Goal: Task Accomplishment & Management: Manage account settings

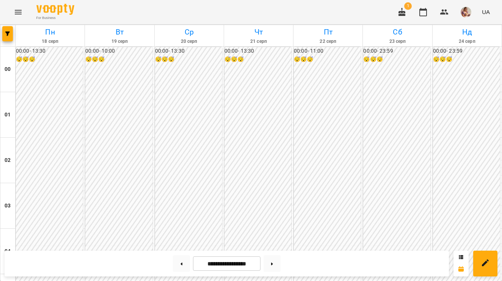
scroll to position [585, 0]
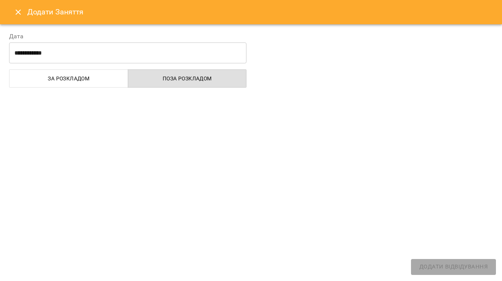
select select "**********"
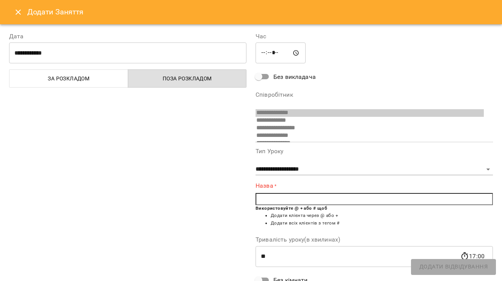
click at [288, 195] on input "text" at bounding box center [373, 199] width 237 height 12
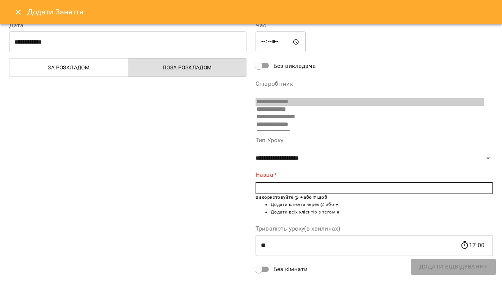
scroll to position [14, 0]
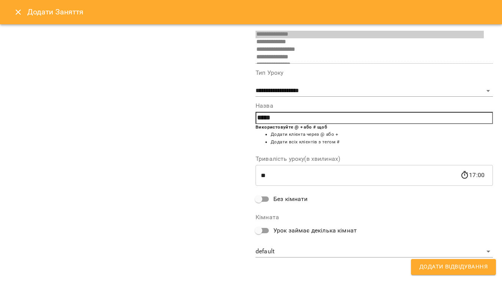
type input "*****"
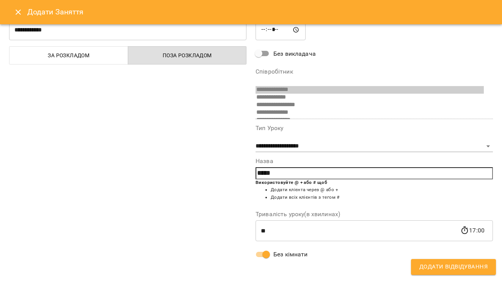
click at [430, 264] on span "Додати Відвідування" at bounding box center [453, 267] width 68 height 10
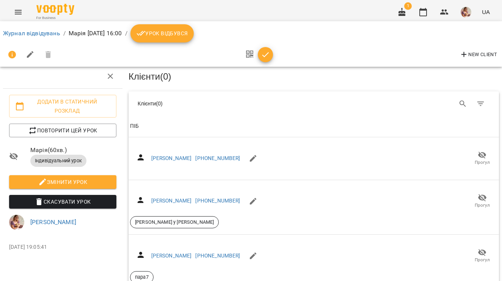
scroll to position [305, 0]
click at [44, 34] on link "Журнал відвідувань" at bounding box center [31, 33] width 57 height 7
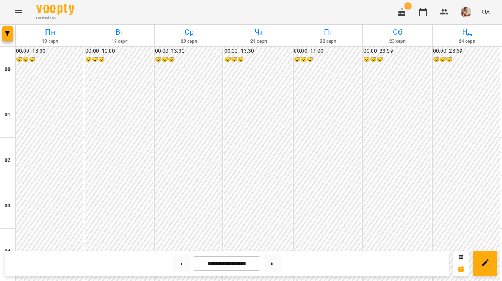
scroll to position [669, 0]
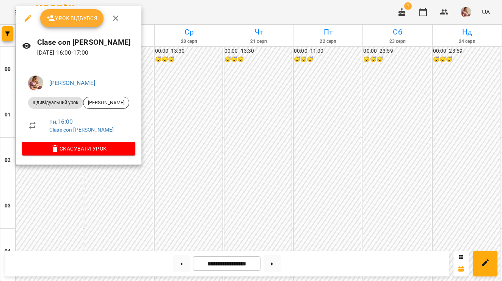
click at [79, 11] on button "Урок відбувся" at bounding box center [72, 18] width 64 height 18
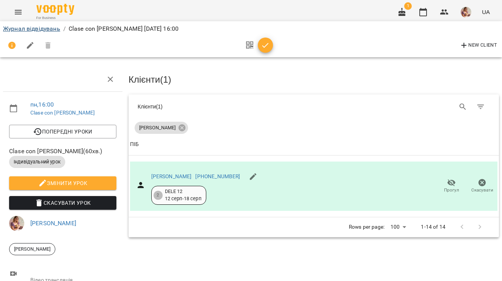
click at [53, 28] on link "Журнал відвідувань" at bounding box center [31, 28] width 57 height 7
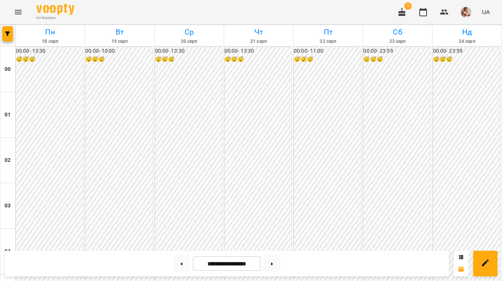
scroll to position [891, 0]
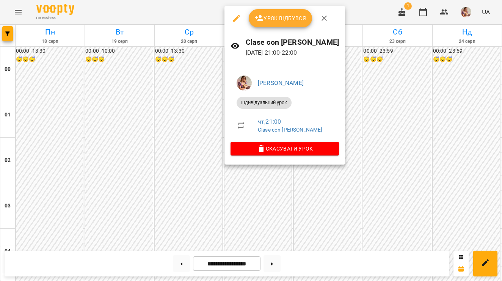
click at [235, 15] on icon "button" at bounding box center [236, 18] width 9 height 9
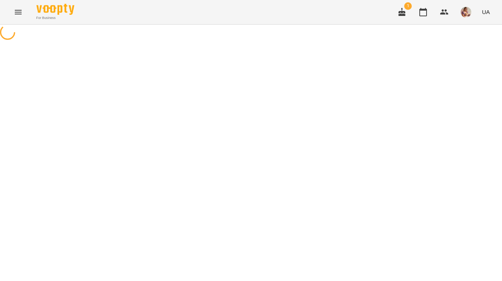
select select "**********"
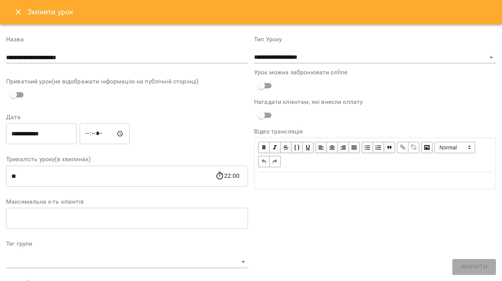
click at [17, 12] on icon "Close" at bounding box center [18, 12] width 9 height 9
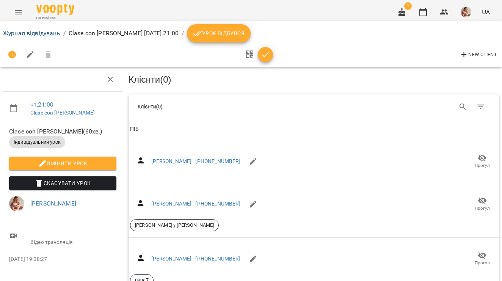
click at [44, 32] on link "Журнал відвідувань" at bounding box center [31, 33] width 57 height 7
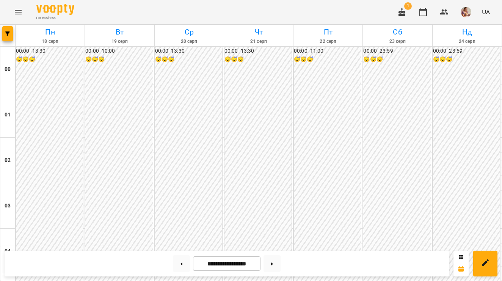
scroll to position [891, 0]
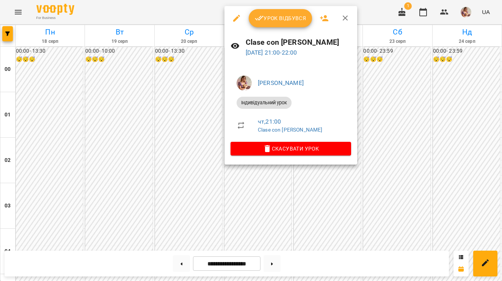
click at [270, 144] on icon "button" at bounding box center [267, 148] width 9 height 9
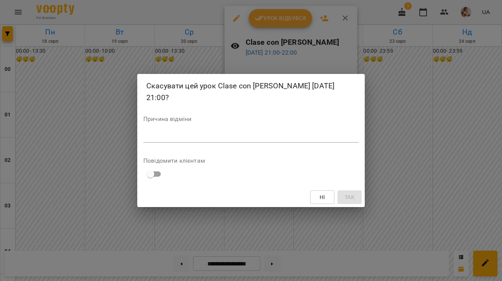
click at [293, 132] on div "*" at bounding box center [250, 137] width 215 height 12
type textarea "*"
click at [352, 200] on span "Так" at bounding box center [349, 196] width 10 height 9
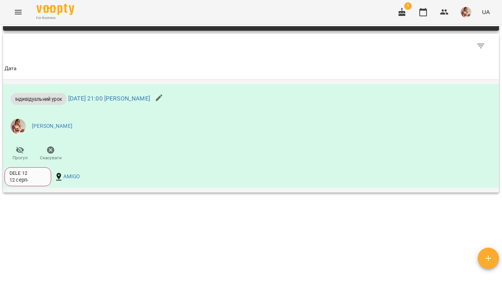
scroll to position [488, 0]
click at [150, 95] on link "[DATE] 21:00 [PERSON_NAME]" at bounding box center [109, 98] width 82 height 7
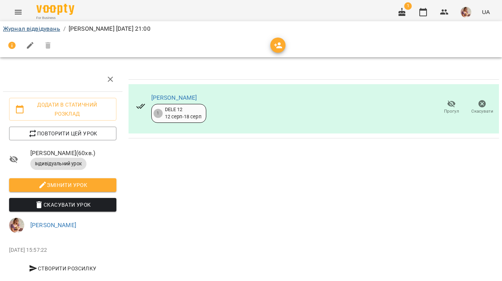
click at [42, 30] on link "Журнал відвідувань" at bounding box center [31, 28] width 57 height 7
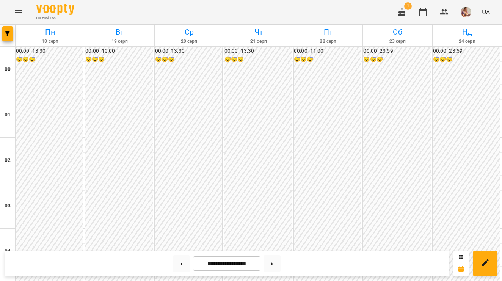
scroll to position [657, 0]
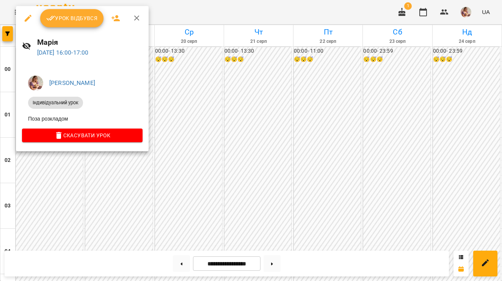
click at [27, 18] on icon "button" at bounding box center [28, 18] width 7 height 7
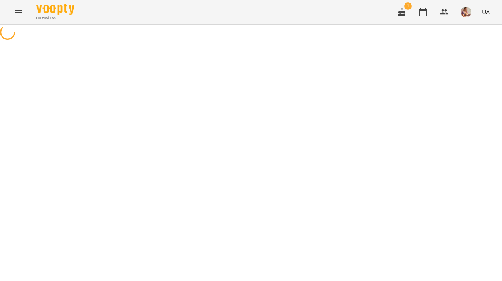
select select "**********"
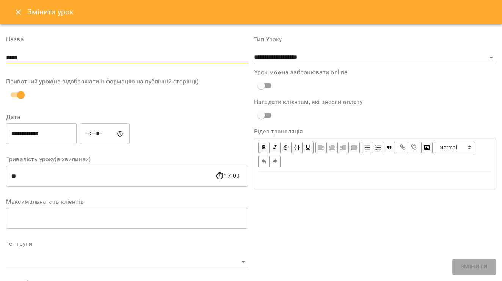
click at [69, 56] on input "*****" at bounding box center [127, 58] width 242 height 12
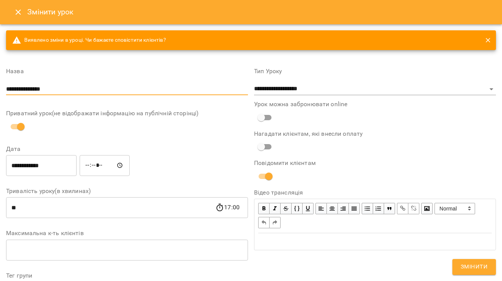
type input "**********"
click at [472, 274] on button "Змінити" at bounding box center [474, 267] width 44 height 16
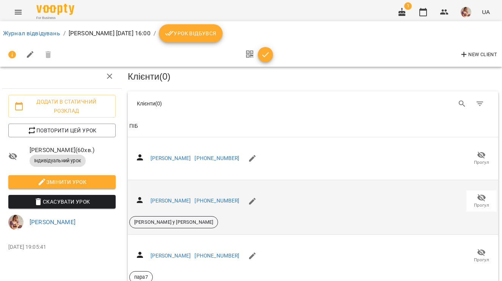
scroll to position [357, 1]
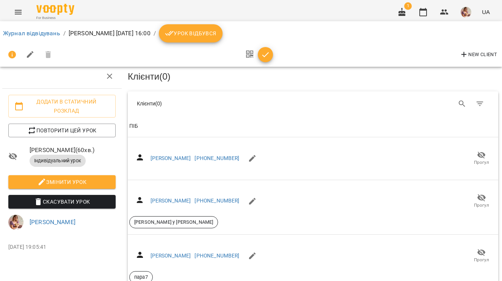
select select "**"
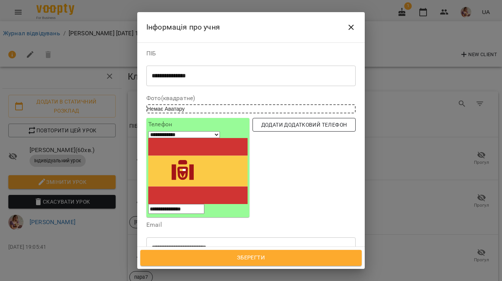
scroll to position [0, 0]
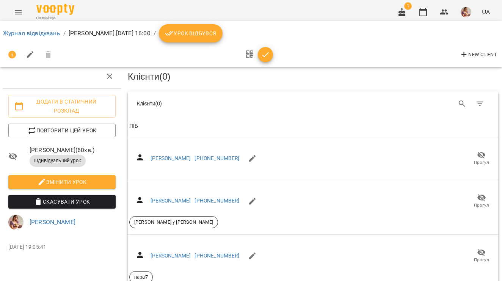
click at [33, 56] on icon "button" at bounding box center [30, 54] width 9 height 9
select select "**********"
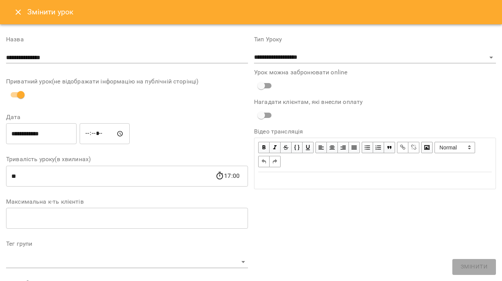
click at [20, 11] on icon "Close" at bounding box center [18, 11] width 5 height 5
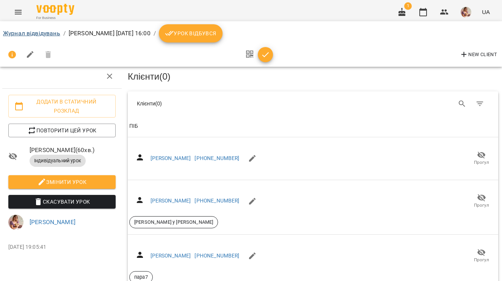
click at [21, 36] on link "Журнал відвідувань" at bounding box center [31, 33] width 57 height 7
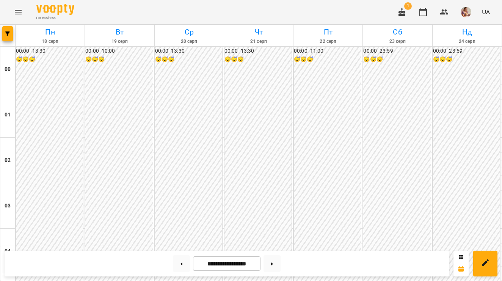
scroll to position [658, 0]
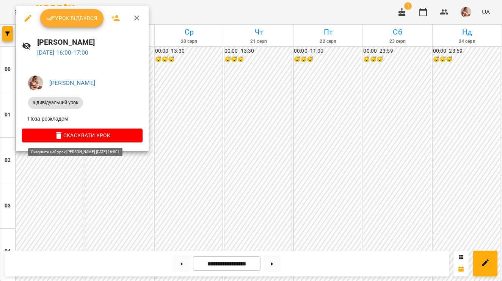
click at [74, 138] on span "Скасувати Урок" at bounding box center [82, 135] width 108 height 9
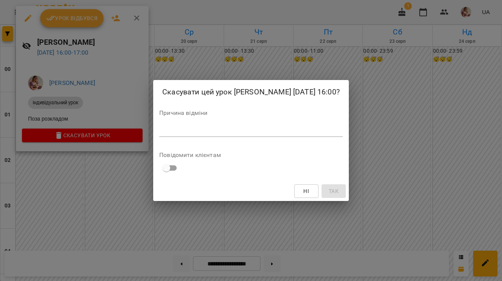
click at [271, 126] on div "*" at bounding box center [250, 131] width 183 height 12
type textarea "*"
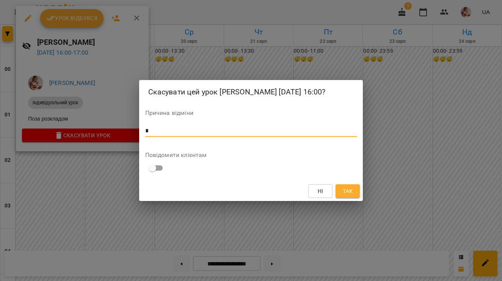
type textarea "*"
click at [358, 191] on button "Так" at bounding box center [347, 191] width 24 height 14
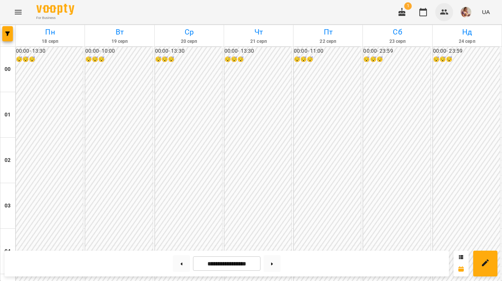
click at [446, 14] on icon "button" at bounding box center [444, 11] width 8 height 5
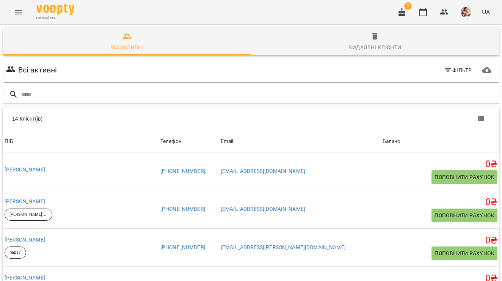
click at [464, 12] on img "button" at bounding box center [465, 12] width 11 height 11
click at [174, 126] on div at bounding box center [251, 140] width 502 height 281
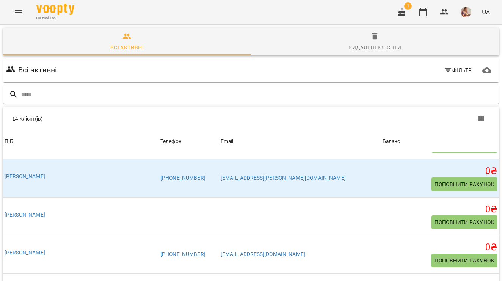
scroll to position [253, 0]
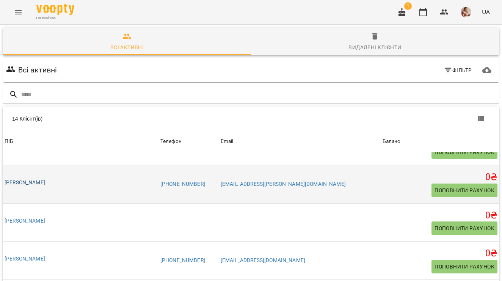
click at [36, 179] on link "[PERSON_NAME]" at bounding box center [25, 182] width 41 height 6
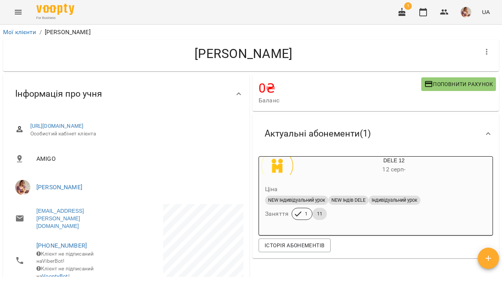
click at [319, 216] on span "11" at bounding box center [319, 213] width 14 height 7
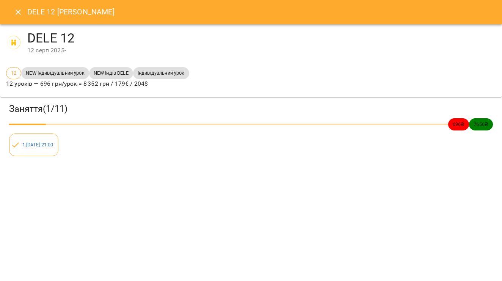
click at [20, 13] on icon "Close" at bounding box center [18, 12] width 9 height 9
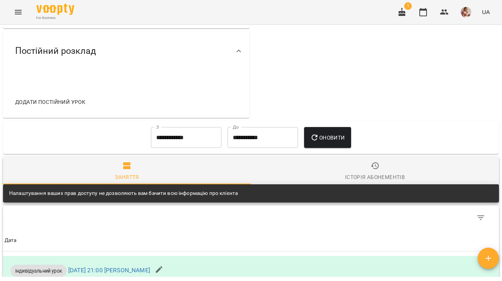
scroll to position [320, 0]
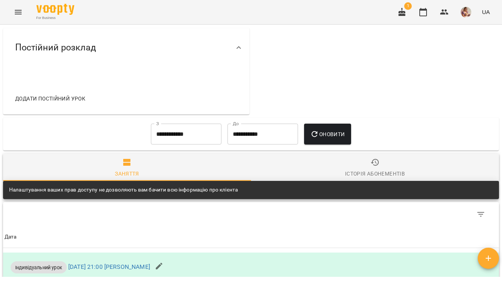
click at [54, 97] on span "Додати постійний урок" at bounding box center [50, 98] width 70 height 9
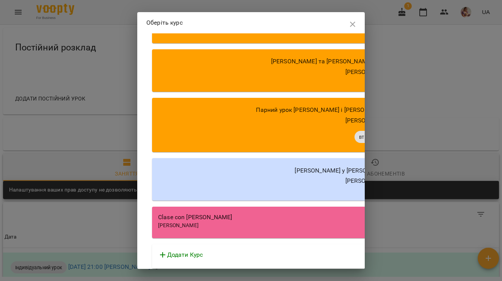
scroll to position [225, 0]
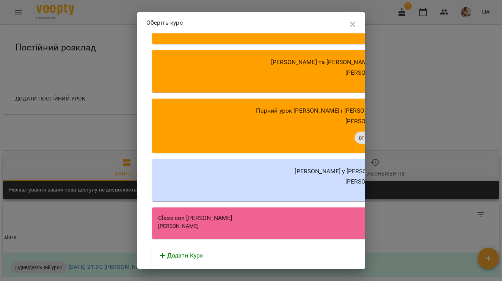
click at [224, 230] on div "Clase con [PERSON_NAME] Lavruk [PERSON_NAME] Lavruk" at bounding box center [368, 222] width 432 height 31
select select "**********"
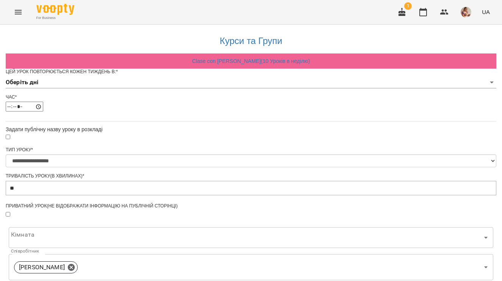
scroll to position [5, 0]
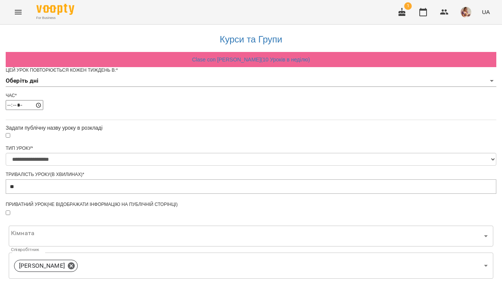
click at [187, 92] on body "**********" at bounding box center [251, 230] width 502 height 460
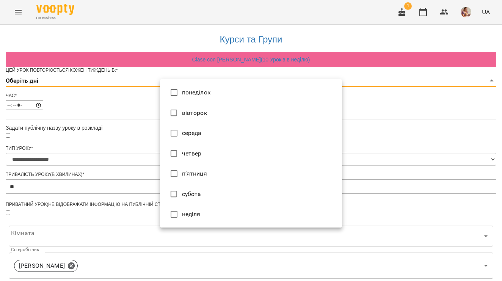
type input "*"
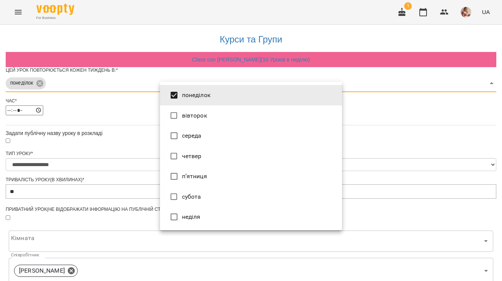
click at [122, 118] on div at bounding box center [251, 140] width 502 height 281
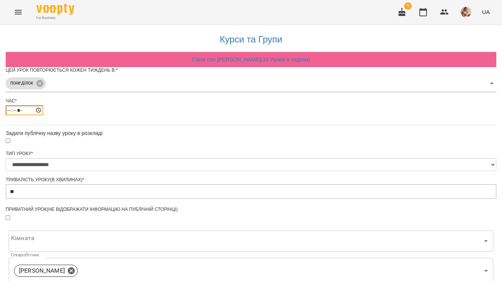
click at [43, 115] on input "*****" at bounding box center [25, 110] width 38 height 10
type input "*****"
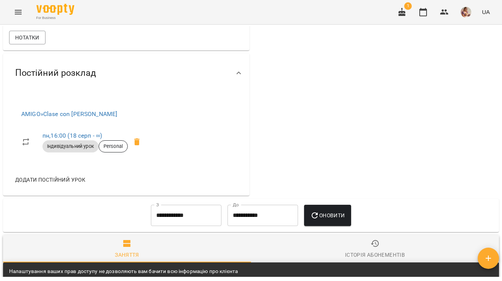
scroll to position [281, 0]
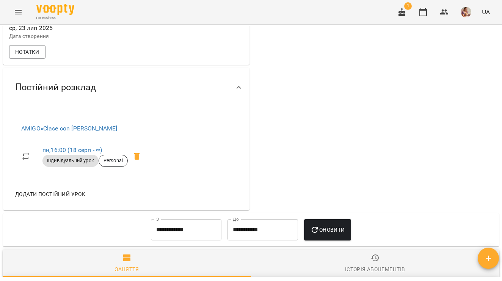
click at [45, 190] on span "Додати постійний урок" at bounding box center [50, 193] width 70 height 9
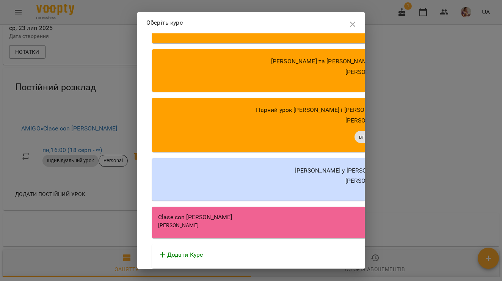
scroll to position [225, 0]
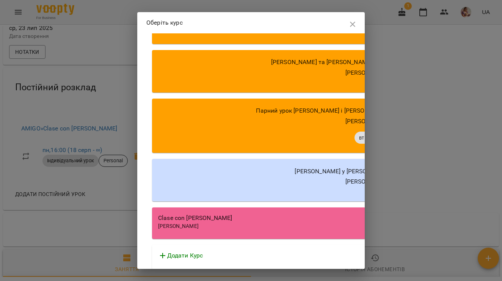
click at [294, 171] on p "[PERSON_NAME] y [PERSON_NAME]" at bounding box center [342, 171] width 97 height 9
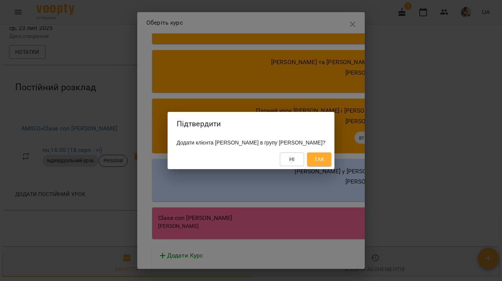
click at [298, 162] on span "Ні" at bounding box center [292, 159] width 12 height 9
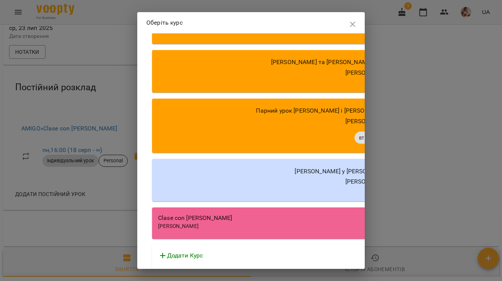
click at [267, 231] on div "Clase con [PERSON_NAME] Lavruk [PERSON_NAME] Lavruk" at bounding box center [368, 222] width 432 height 31
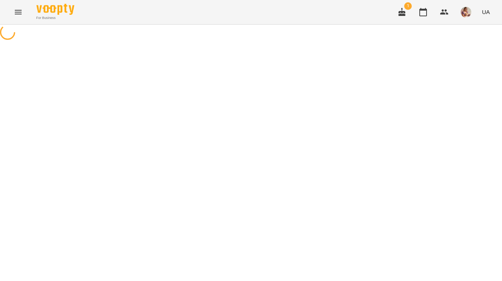
select select "**********"
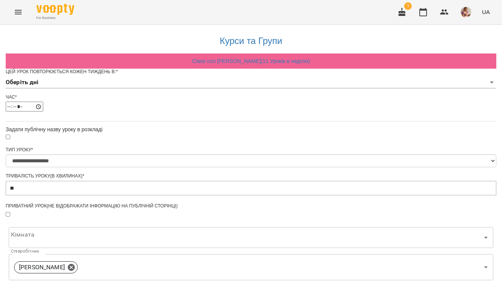
click at [181, 97] on body "**********" at bounding box center [251, 230] width 502 height 460
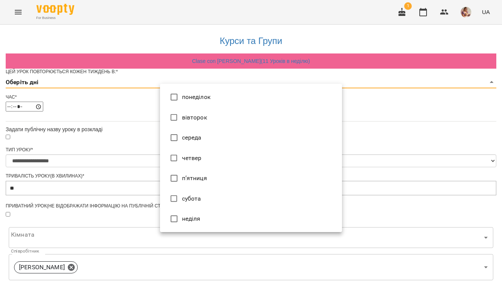
type input "*"
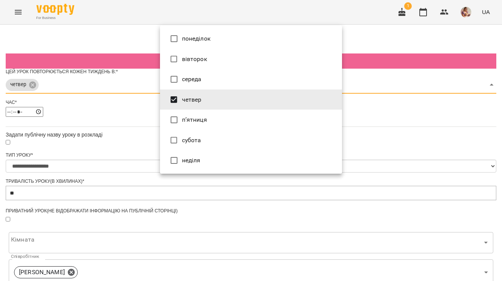
click at [127, 144] on div at bounding box center [251, 140] width 502 height 281
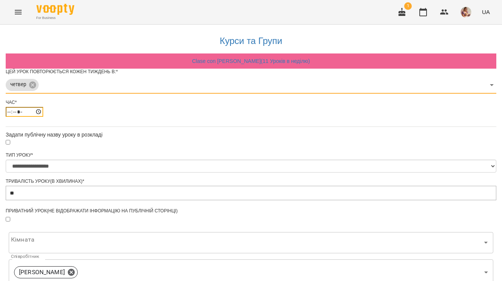
click at [43, 117] on input "*****" at bounding box center [25, 112] width 38 height 10
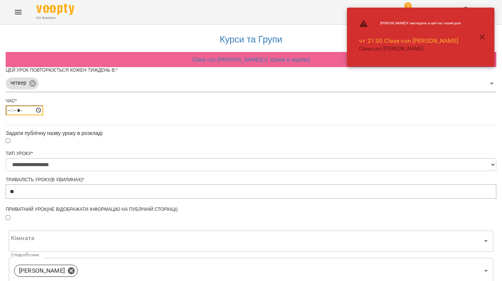
scroll to position [233, 0]
type input "*****"
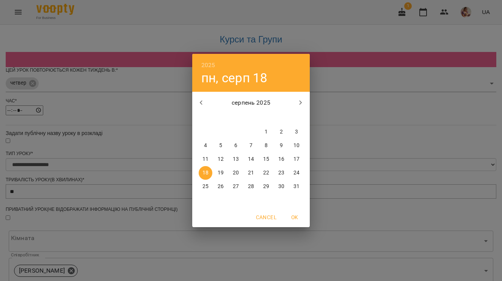
click at [200, 102] on icon "button" at bounding box center [201, 102] width 9 height 9
click at [298, 102] on icon "button" at bounding box center [300, 102] width 9 height 9
click at [249, 173] on p "21" at bounding box center [251, 173] width 6 height 8
type input "**********"
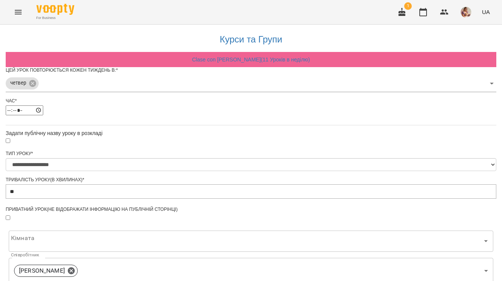
scroll to position [253, 0]
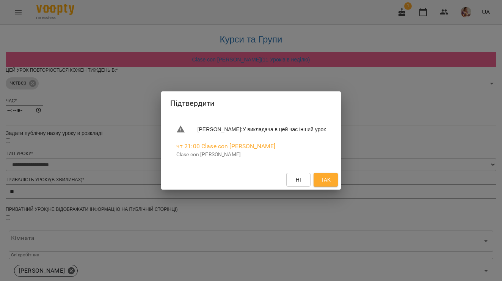
click at [322, 178] on button "Так" at bounding box center [325, 180] width 24 height 14
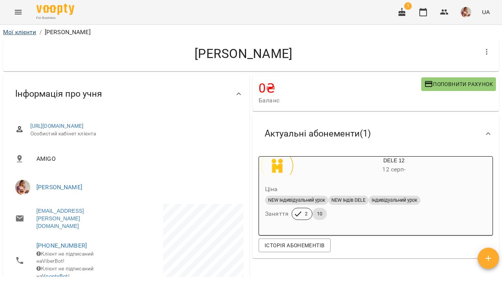
click at [29, 33] on link "Мої клієнти" at bounding box center [19, 31] width 33 height 7
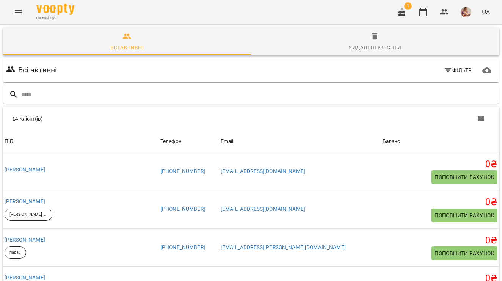
click at [23, 15] on button "Menu" at bounding box center [18, 12] width 18 height 18
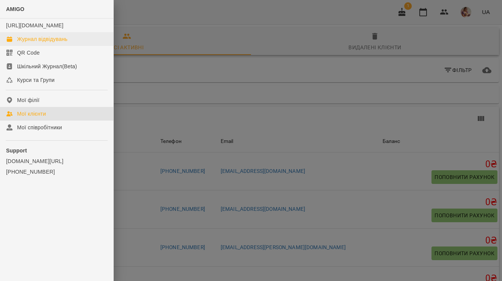
click at [22, 43] on div "Журнал відвідувань" at bounding box center [42, 39] width 50 height 8
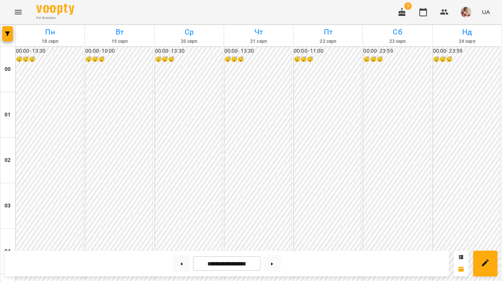
scroll to position [891, 0]
click at [176, 265] on button at bounding box center [181, 263] width 17 height 17
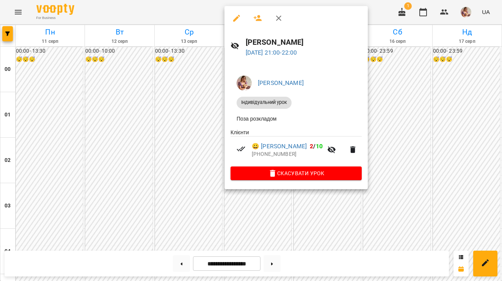
click at [153, 218] on div at bounding box center [251, 140] width 502 height 281
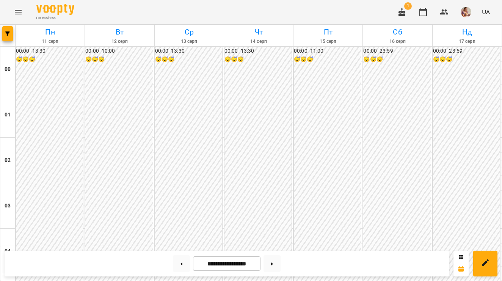
scroll to position [844, 0]
click at [275, 261] on button at bounding box center [271, 263] width 17 height 17
click at [278, 258] on button at bounding box center [271, 263] width 17 height 17
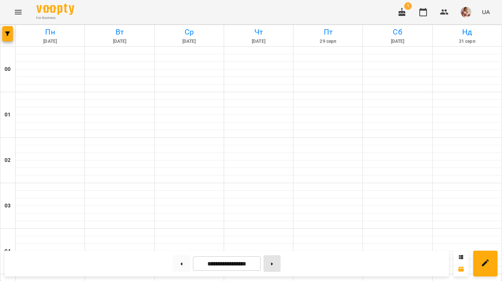
type input "**********"
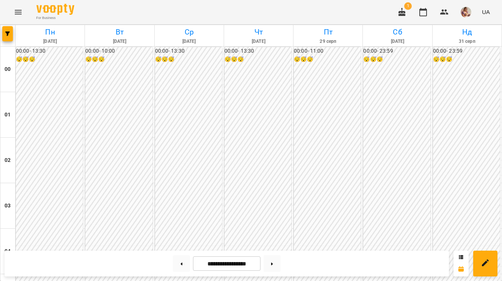
scroll to position [891, 0]
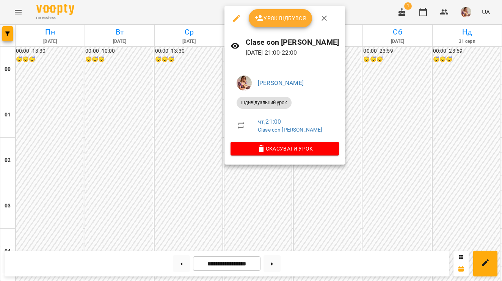
click at [244, 195] on div at bounding box center [251, 140] width 502 height 281
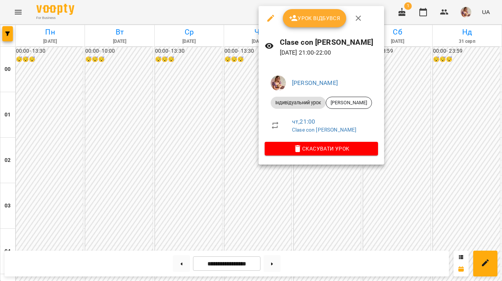
click at [246, 141] on div at bounding box center [251, 140] width 502 height 281
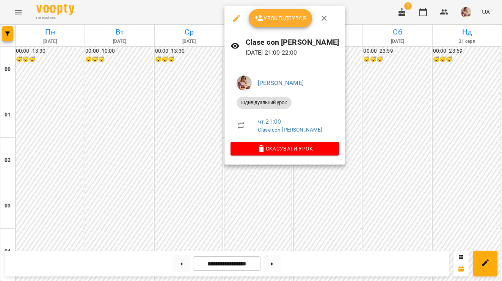
click at [236, 20] on icon "button" at bounding box center [236, 18] width 7 height 7
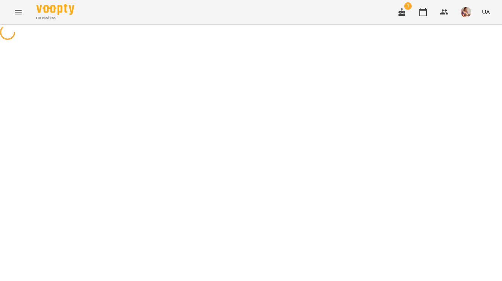
select select "**********"
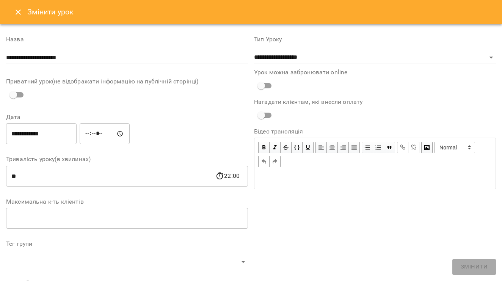
click at [19, 15] on icon "Close" at bounding box center [18, 12] width 9 height 9
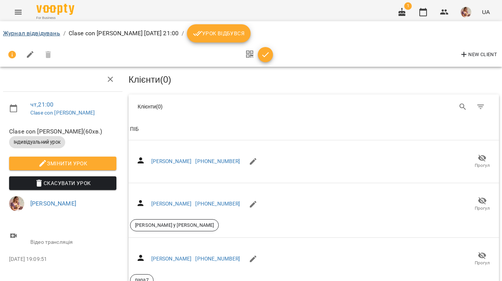
click at [34, 33] on link "Журнал відвідувань" at bounding box center [31, 33] width 57 height 7
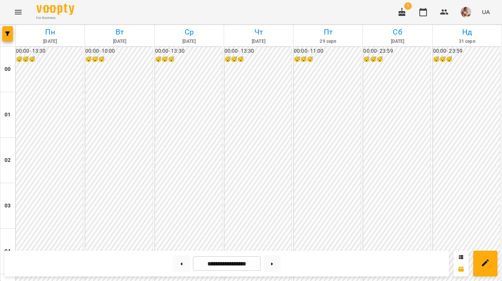
scroll to position [891, 0]
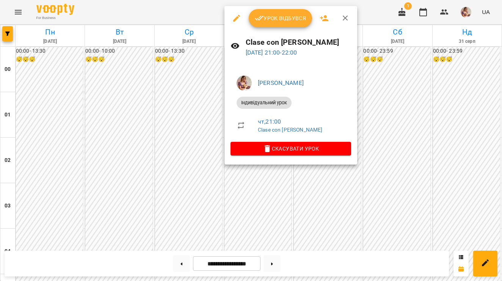
click at [236, 12] on button "button" at bounding box center [236, 18] width 18 height 18
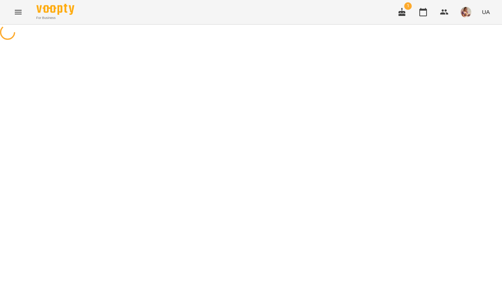
select select "**********"
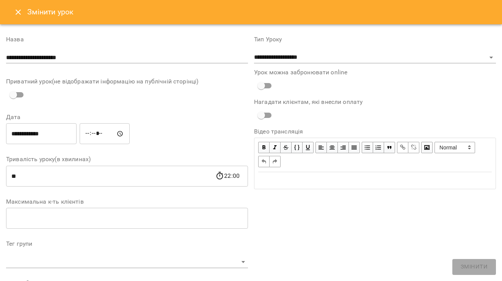
click at [17, 12] on icon "Close" at bounding box center [18, 12] width 9 height 9
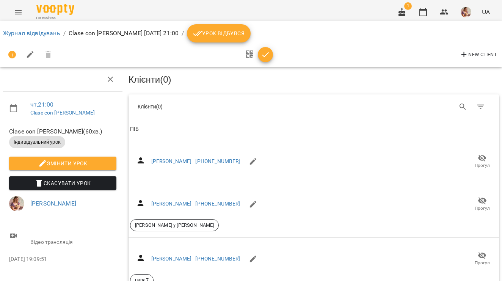
click at [59, 187] on button "Скасувати Урок" at bounding box center [62, 183] width 107 height 14
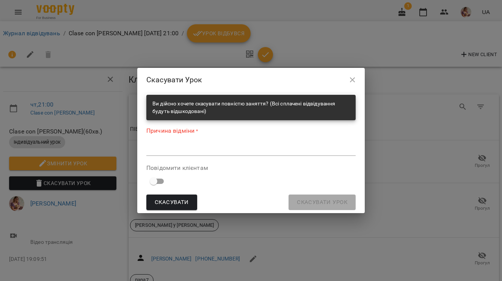
click at [185, 148] on textarea at bounding box center [250, 149] width 209 height 7
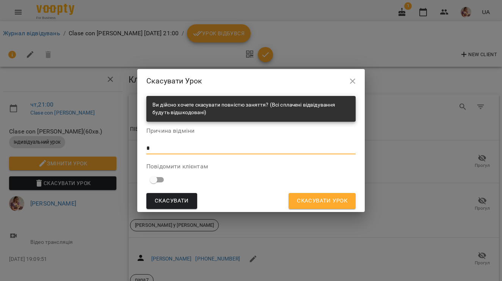
type textarea "*"
click at [298, 203] on span "Скасувати Урок" at bounding box center [322, 201] width 50 height 10
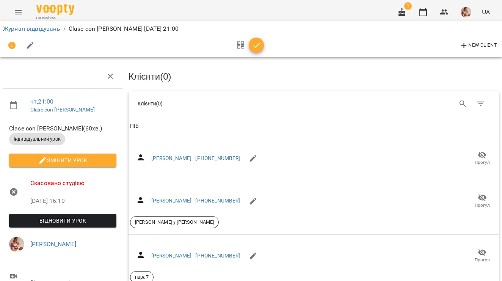
scroll to position [103, 0]
click at [66, 153] on button "Змінити урок" at bounding box center [62, 160] width 107 height 14
select select "**********"
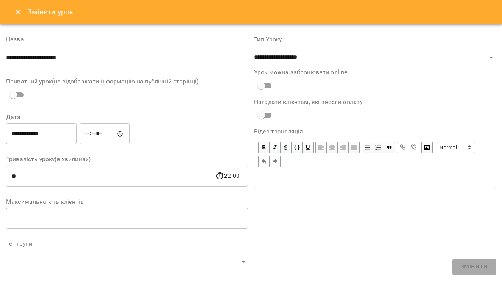
scroll to position [0, 0]
click at [24, 11] on button "Close" at bounding box center [18, 12] width 18 height 18
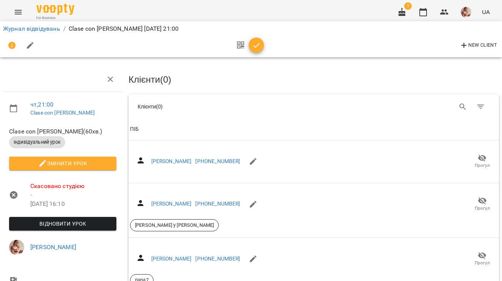
click at [28, 49] on icon "button" at bounding box center [30, 45] width 9 height 9
select select "**********"
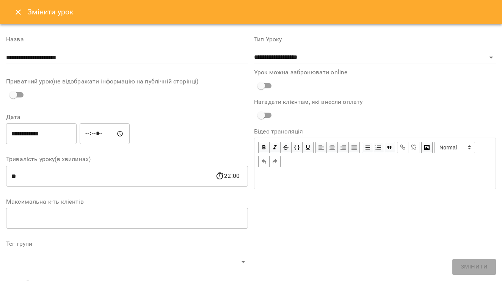
click at [17, 16] on icon "Close" at bounding box center [18, 12] width 9 height 9
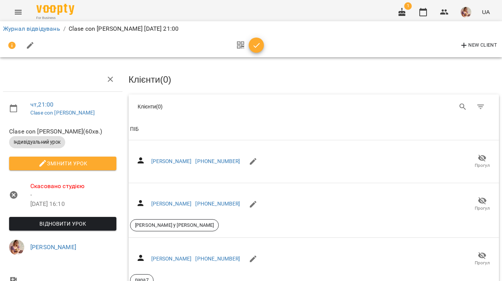
click at [20, 16] on icon "Menu" at bounding box center [18, 12] width 9 height 9
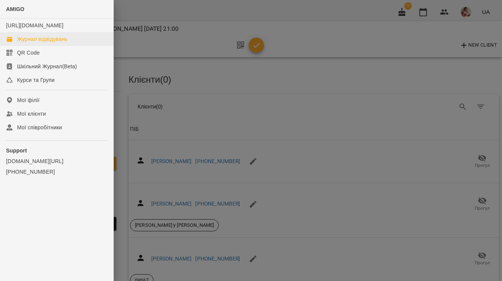
click at [40, 43] on div "Журнал відвідувань" at bounding box center [42, 39] width 50 height 8
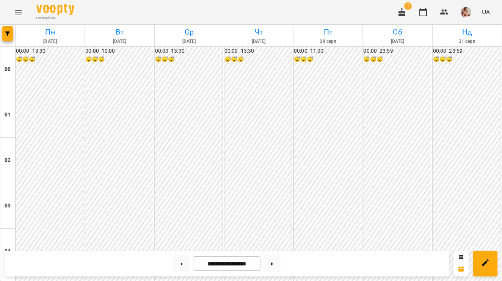
scroll to position [388, 0]
